Goal: Task Accomplishment & Management: Understand process/instructions

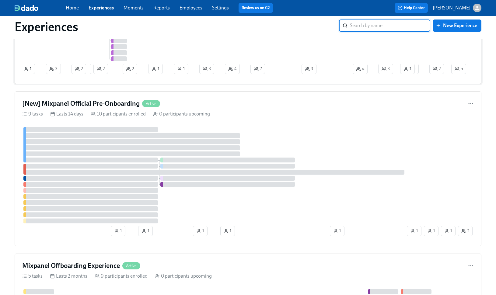
scroll to position [226, 0]
click at [207, 103] on div "[New] Mixpanel Official Pre-Onboarding Active" at bounding box center [248, 103] width 452 height 9
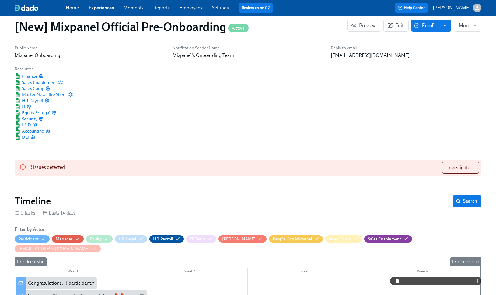
scroll to position [14, 0]
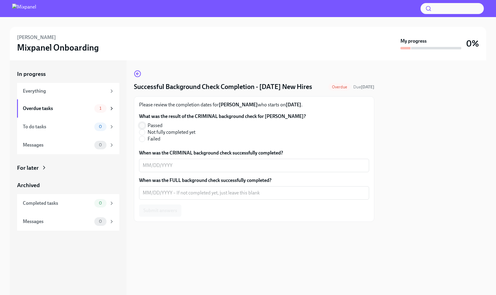
click at [143, 128] on input "Passed" at bounding box center [141, 125] width 5 height 5
radio input "true"
click at [149, 169] on textarea "When was the CRIMINAL background check successfully completed?" at bounding box center [254, 165] width 223 height 7
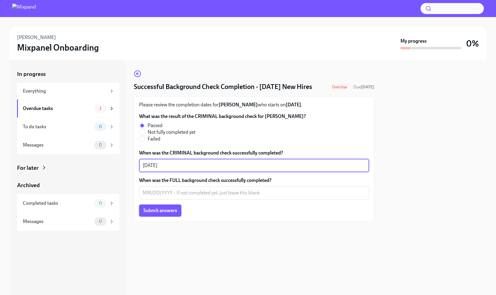
type textarea "08/27/2025"
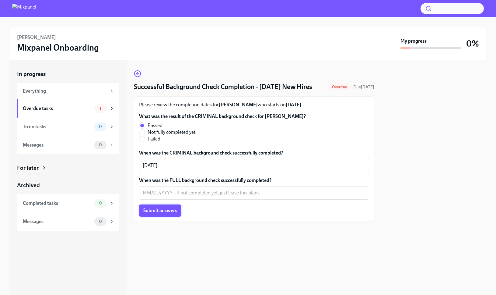
click at [155, 213] on span "Submit answers" at bounding box center [160, 210] width 34 height 6
click at [144, 128] on input "Passed" at bounding box center [141, 125] width 5 height 5
radio input "true"
click at [147, 169] on textarea "When was the CRIMINAL background check successfully completed?" at bounding box center [254, 165] width 223 height 7
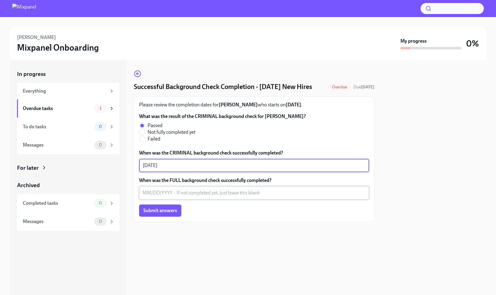
type textarea "07/31/2025"
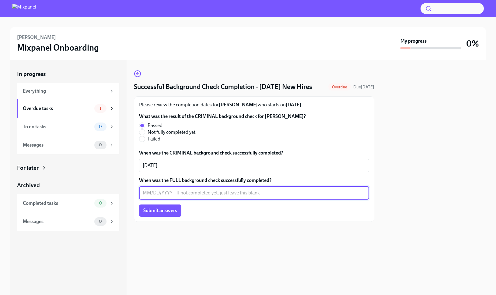
click at [148, 196] on textarea "When was the FULL background check successfully completed?" at bounding box center [254, 192] width 223 height 7
type textarea "08/07/2025"
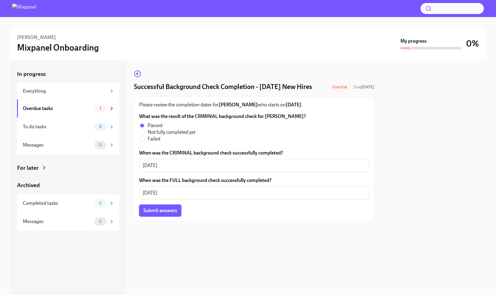
click at [151, 213] on span "Submit answers" at bounding box center [160, 210] width 34 height 6
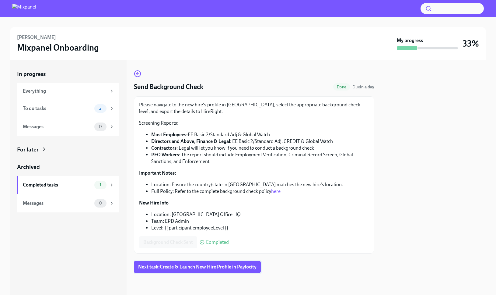
click at [182, 269] on span "Next task : Create & Launch New Hire Profile in Paylocity" at bounding box center [197, 267] width 118 height 6
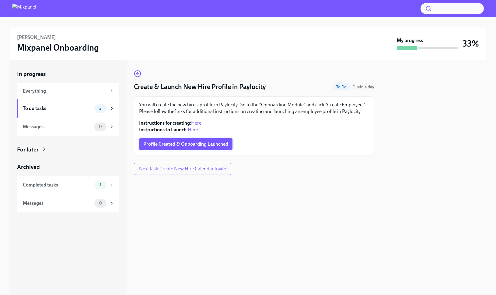
click at [193, 147] on span "Profile Created & Onboarding Launched" at bounding box center [185, 144] width 85 height 6
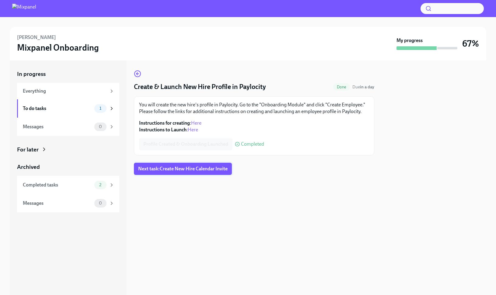
click at [189, 170] on span "Next task : Create New Hire Calendar Invite" at bounding box center [182, 169] width 89 height 6
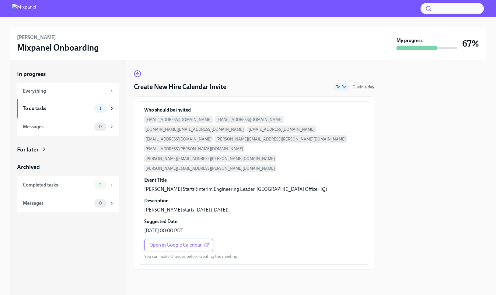
click at [169, 242] on span "Open in Google Calendar" at bounding box center [178, 245] width 58 height 6
